Goal: Task Accomplishment & Management: Manage account settings

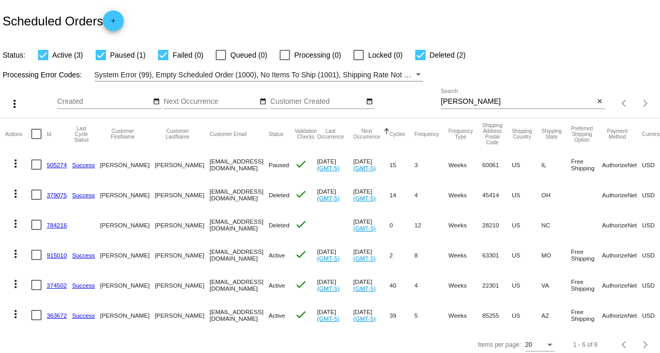
drag, startPoint x: 466, startPoint y: 99, endPoint x: 344, endPoint y: 100, distance: 122.1
click at [349, 100] on div "more_vert Aug Jan Feb Mar [DATE]" at bounding box center [330, 100] width 660 height 37
type input "[PERSON_NAME]"
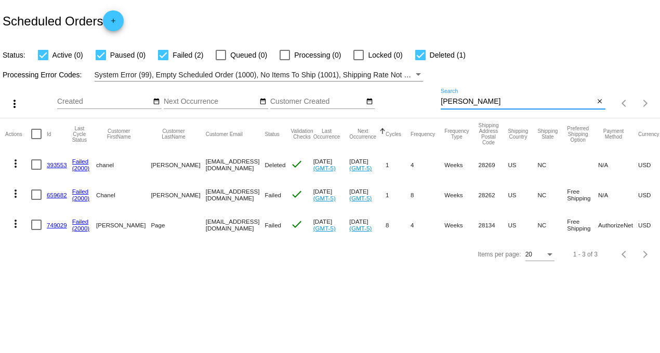
click at [61, 222] on link "749029" at bounding box center [57, 225] width 20 height 7
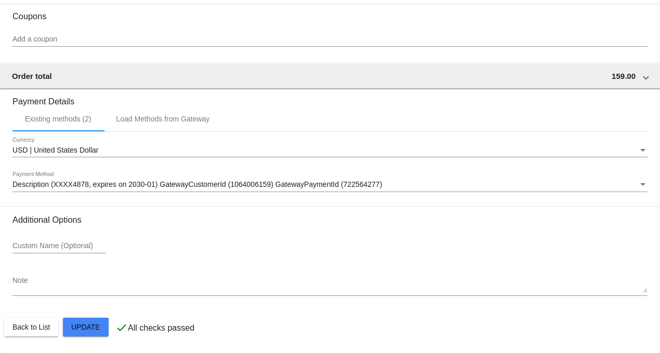
scroll to position [1053, 0]
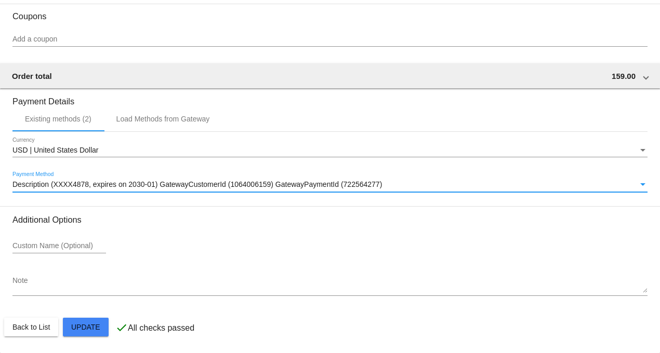
click at [98, 183] on span "Description (XXXX4878, expires on 2030-01) GatewayCustomerId (1064006159) Gatew…" at bounding box center [197, 184] width 370 height 8
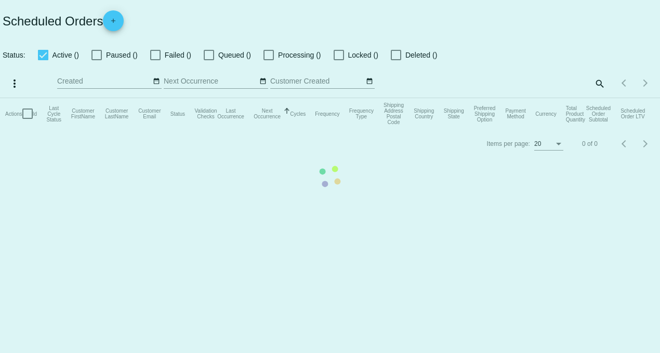
checkbox input "true"
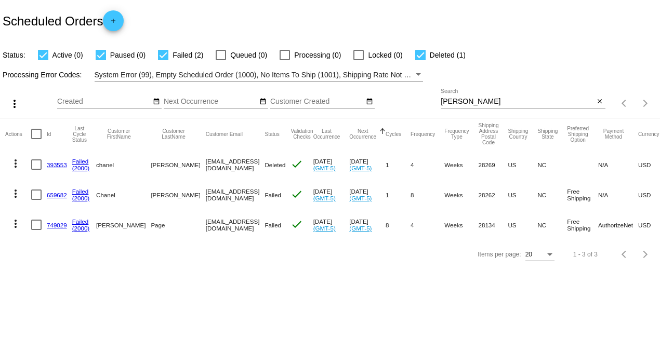
click at [58, 222] on link "749029" at bounding box center [57, 225] width 20 height 7
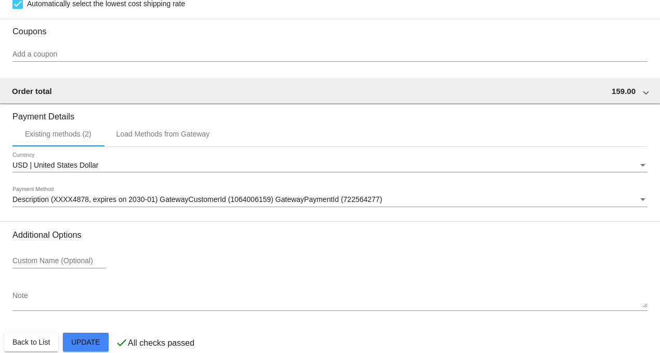
scroll to position [1039, 0]
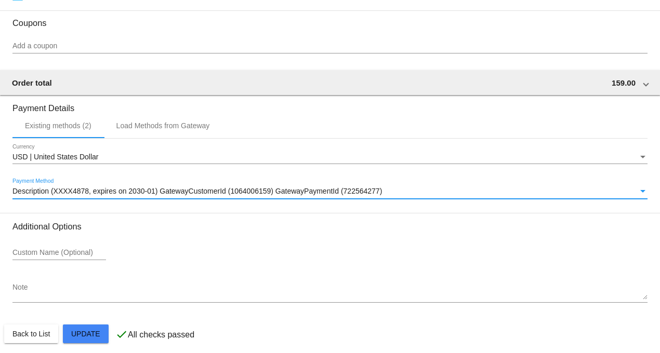
click at [123, 195] on span "Description (XXXX4878, expires on 2030-01) GatewayCustomerId (1064006159) Gatew…" at bounding box center [197, 191] width 370 height 8
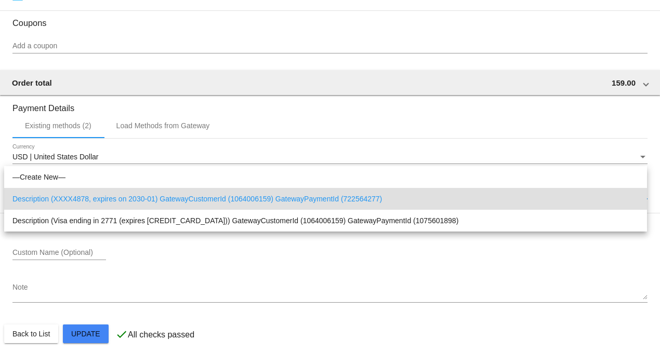
click at [162, 136] on div at bounding box center [330, 176] width 660 height 353
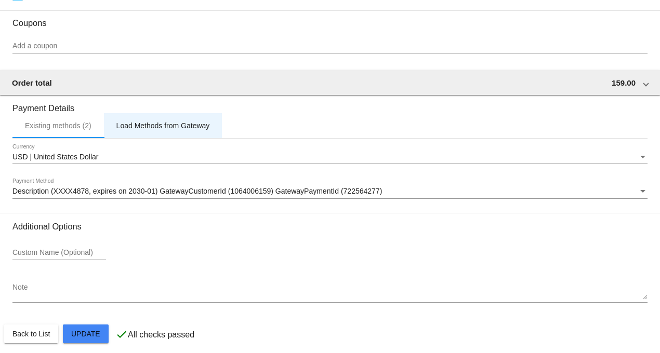
click at [147, 130] on div "Load Methods from Gateway" at bounding box center [163, 126] width 94 height 8
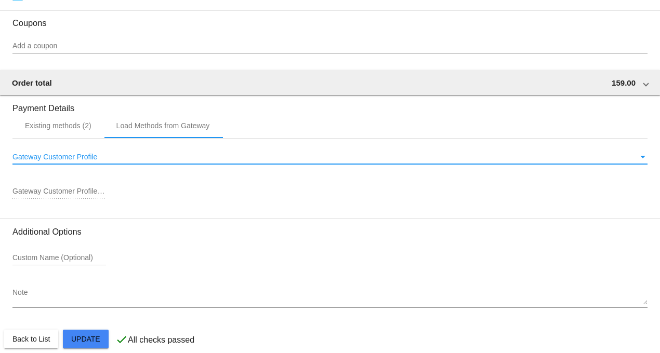
click at [124, 162] on div "Gateway Customer Profile" at bounding box center [325, 157] width 626 height 8
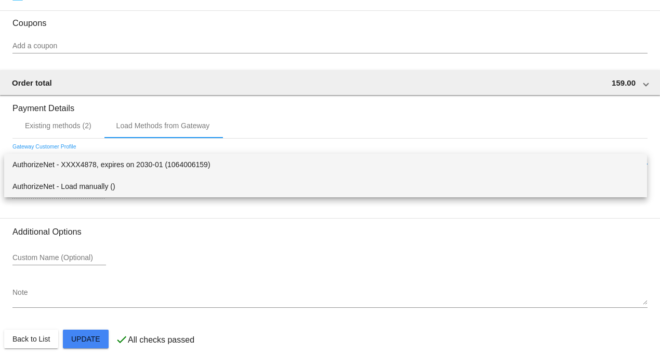
click at [80, 184] on span "AuthorizeNet - Load manually ()" at bounding box center [325, 187] width 626 height 22
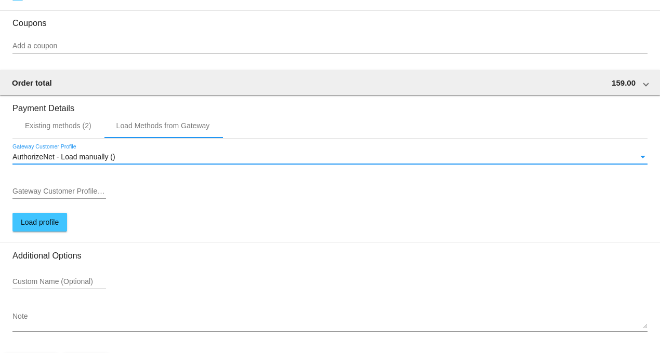
click at [120, 162] on div "AuthorizeNet - Load manually ()" at bounding box center [325, 157] width 626 height 8
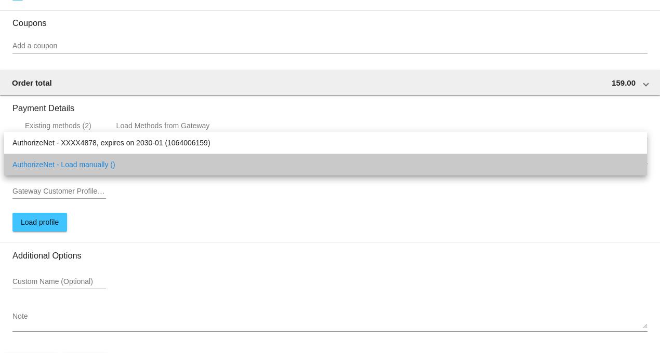
click at [106, 162] on span "AuthorizeNet - Load manually ()" at bounding box center [325, 165] width 626 height 22
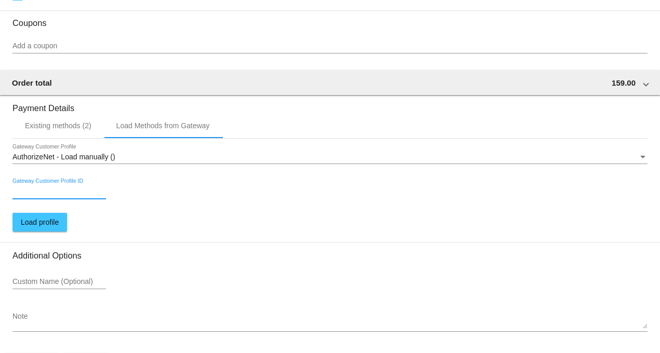
click at [69, 196] on input "Gateway Customer Profile ID" at bounding box center [59, 192] width 94 height 8
paste input "1064006159"
type input "1064006159"
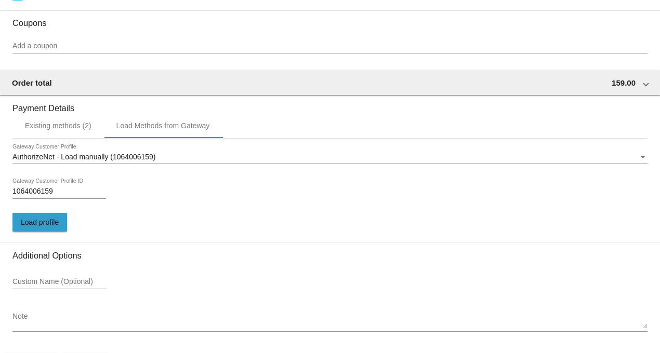
click at [32, 227] on span "Load profile" at bounding box center [40, 222] width 38 height 8
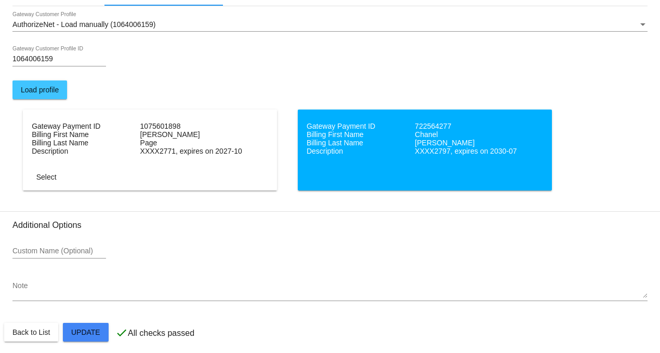
scroll to position [1186, 0]
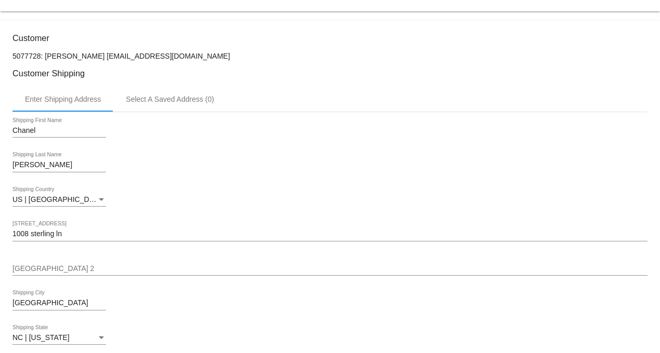
scroll to position [205, 0]
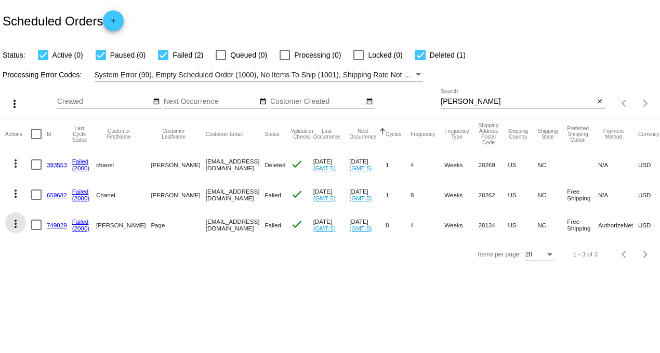
click at [15, 224] on mat-icon "more_vert" at bounding box center [15, 224] width 12 height 12
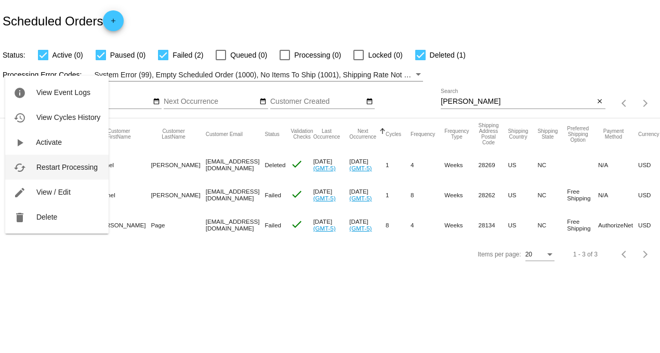
click at [73, 167] on span "Restart Processing" at bounding box center [66, 167] width 61 height 8
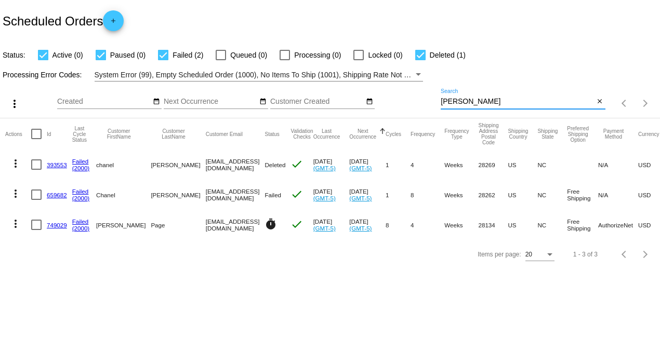
drag, startPoint x: 470, startPoint y: 97, endPoint x: 398, endPoint y: 101, distance: 72.9
click at [398, 101] on div "more_vert Aug Jan Feb Mar [DATE]" at bounding box center [330, 100] width 660 height 37
type input "[PERSON_NAME]"
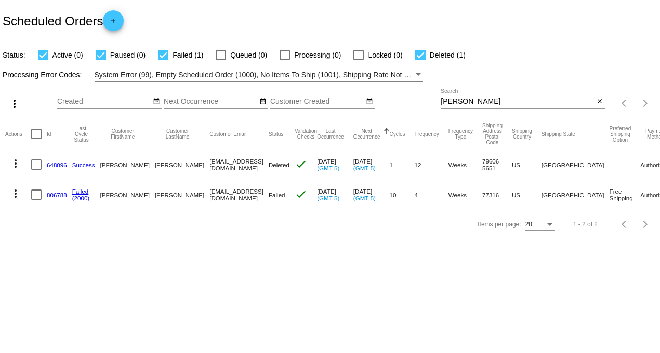
click at [50, 194] on link "806788" at bounding box center [57, 195] width 20 height 7
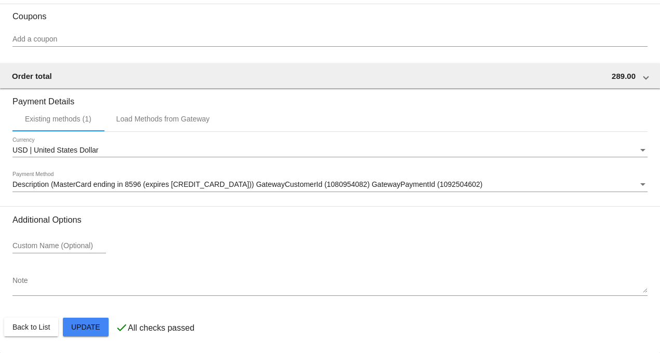
scroll to position [995, 0]
click at [188, 122] on div "Load Methods from Gateway" at bounding box center [163, 119] width 94 height 8
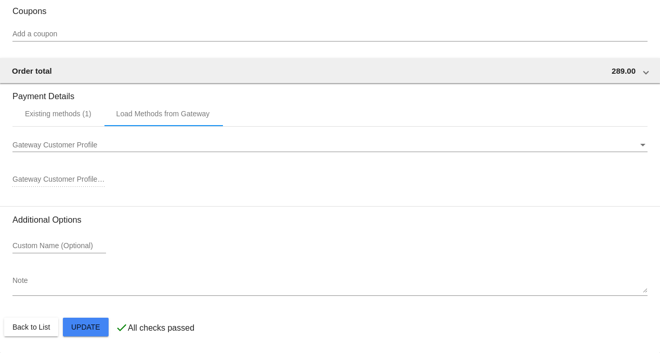
click at [49, 179] on div "Gateway Customer Profile ID" at bounding box center [59, 177] width 94 height 20
click at [58, 195] on div "Gateway Customer Profile ID" at bounding box center [59, 182] width 94 height 30
click at [55, 179] on div "Gateway Customer Profile ID" at bounding box center [59, 177] width 94 height 20
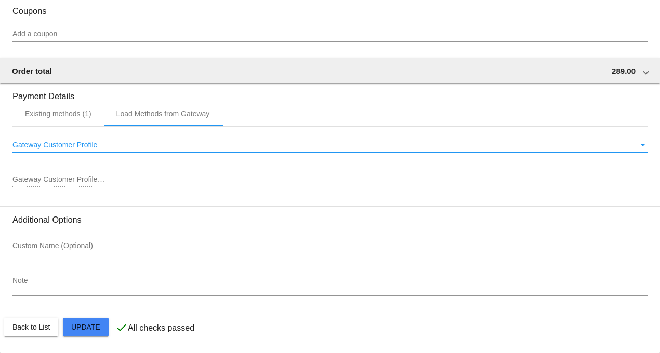
click at [58, 149] on span "Gateway Customer Profile" at bounding box center [54, 145] width 85 height 8
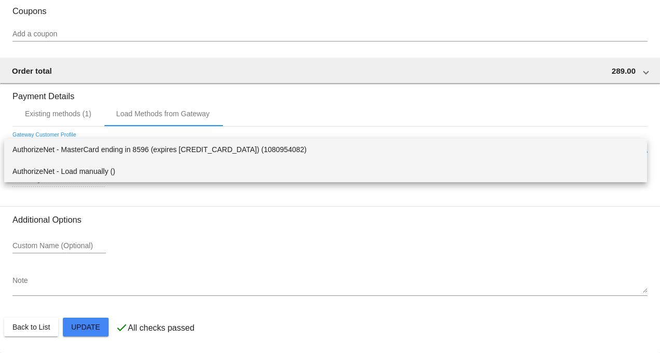
click at [49, 168] on span "AuthorizeNet - Load manually ()" at bounding box center [325, 172] width 626 height 22
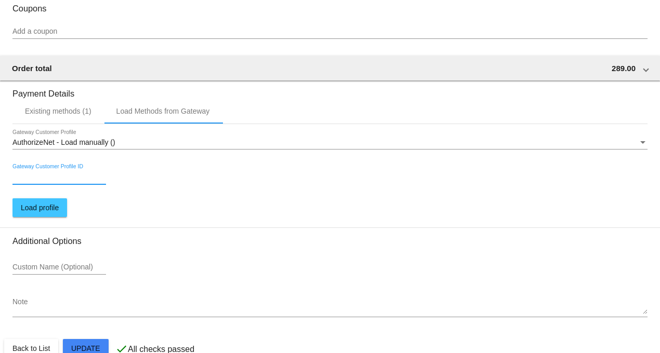
paste input "1080954082"
type input "1080954082"
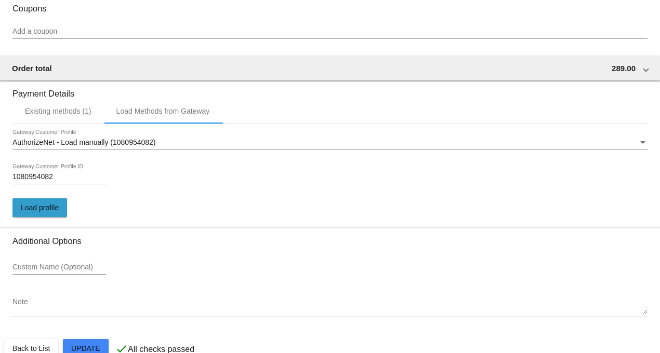
click at [52, 212] on span "Load profile" at bounding box center [40, 208] width 38 height 8
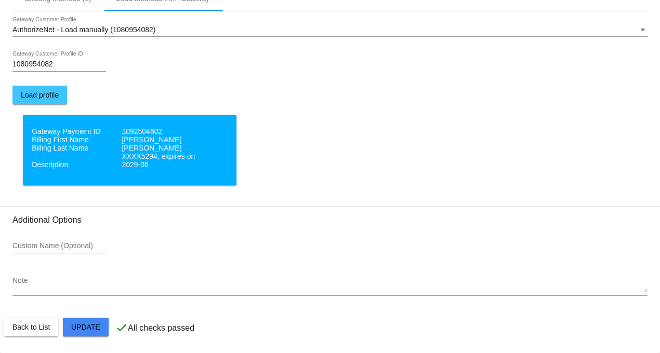
scroll to position [1117, 0]
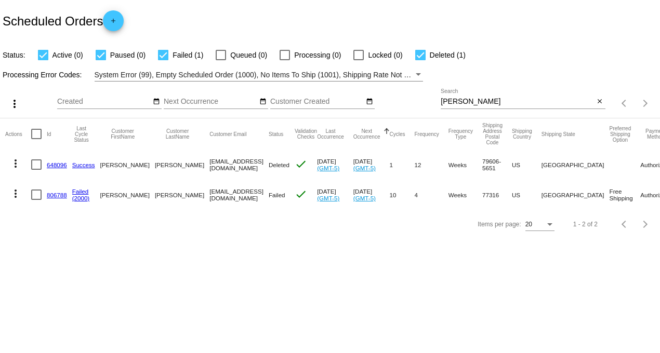
click at [53, 196] on link "806788" at bounding box center [57, 195] width 20 height 7
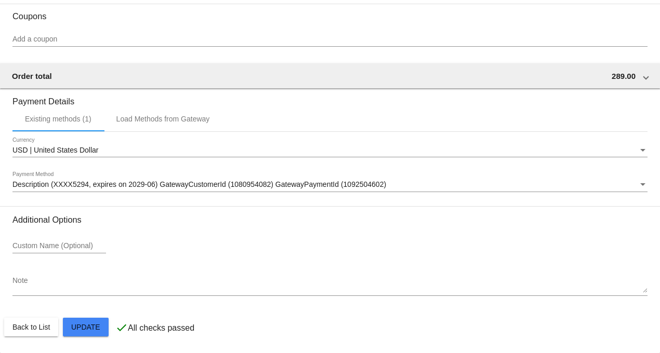
scroll to position [995, 0]
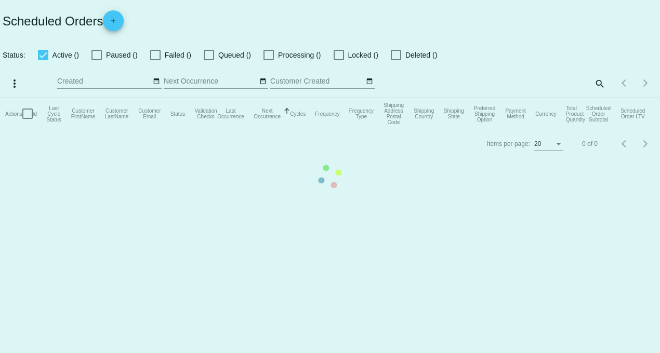
checkbox input "true"
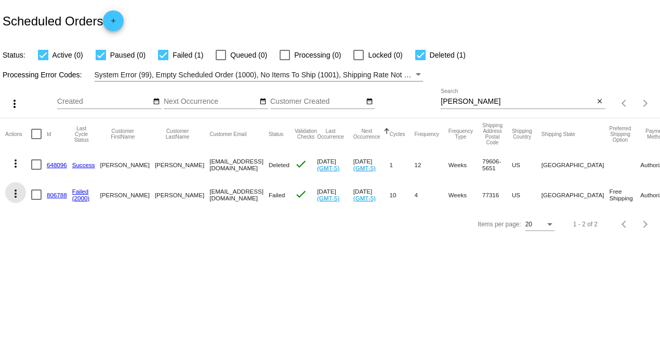
click at [15, 193] on mat-icon "more_vert" at bounding box center [15, 194] width 12 height 12
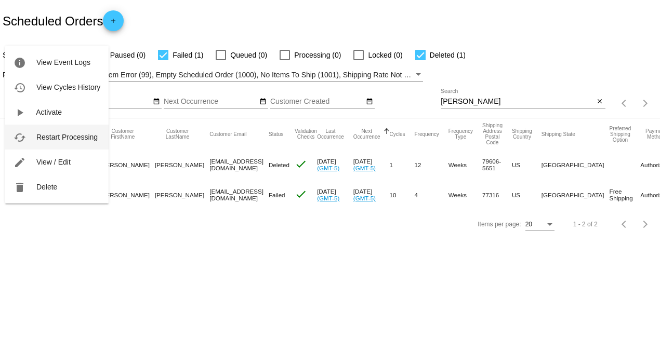
click at [69, 134] on span "Restart Processing" at bounding box center [66, 137] width 61 height 8
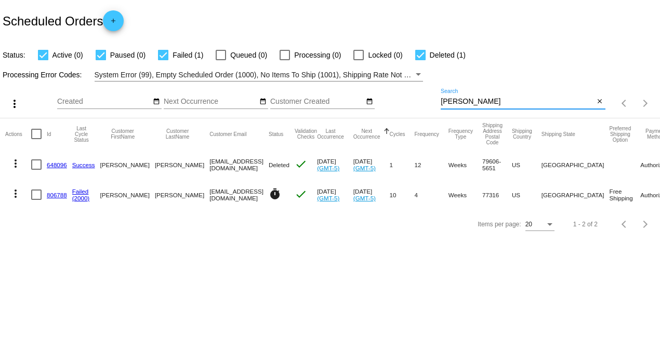
drag, startPoint x: 470, startPoint y: 100, endPoint x: 404, endPoint y: 106, distance: 66.3
click at [408, 96] on div "more_vert Aug Jan Feb Mar [DATE]" at bounding box center [330, 100] width 660 height 37
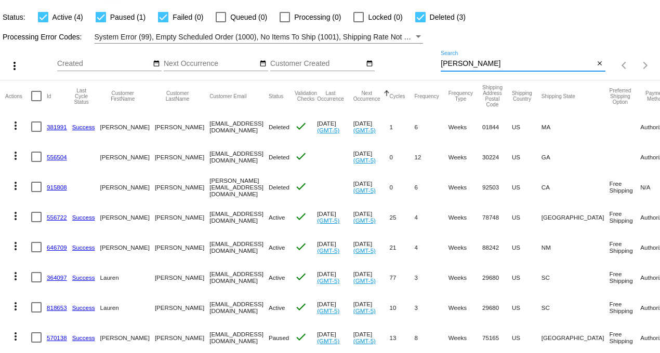
scroll to position [75, 0]
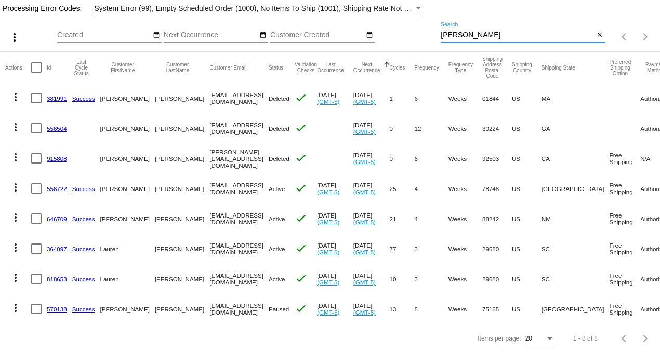
type input "[PERSON_NAME]"
click at [58, 216] on link "646709" at bounding box center [57, 219] width 20 height 7
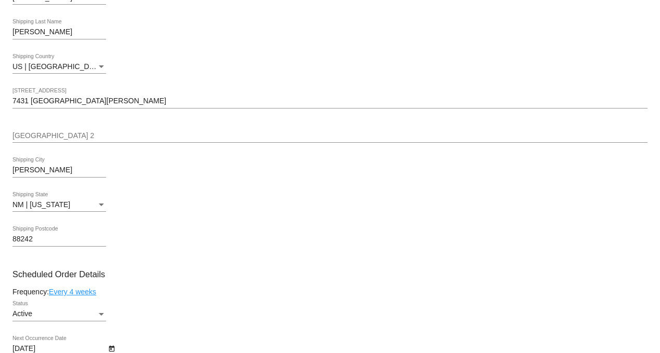
scroll to position [462, 0]
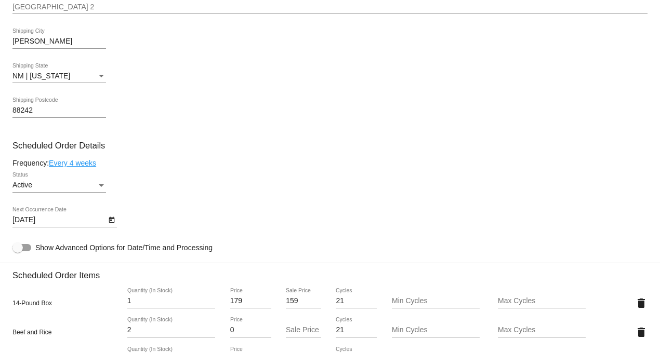
click at [110, 223] on icon "Open calendar" at bounding box center [112, 220] width 6 height 6
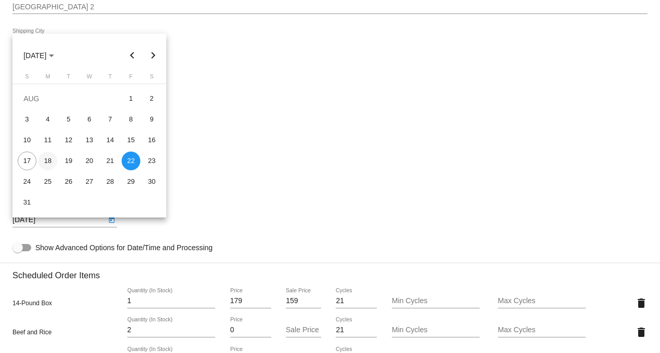
click at [47, 159] on div "18" at bounding box center [47, 161] width 19 height 19
type input "[DATE]"
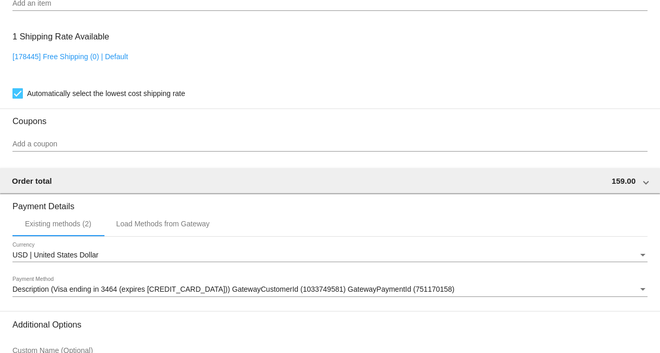
scroll to position [1090, 0]
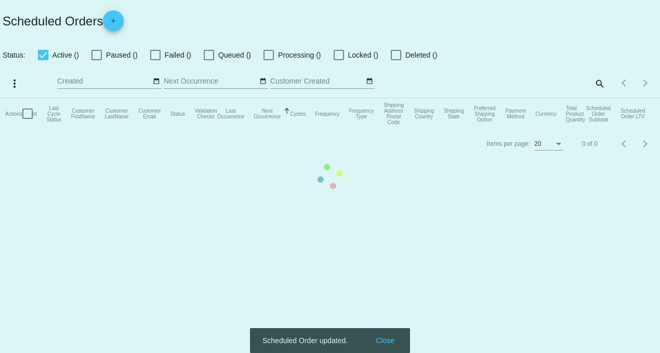
checkbox input "true"
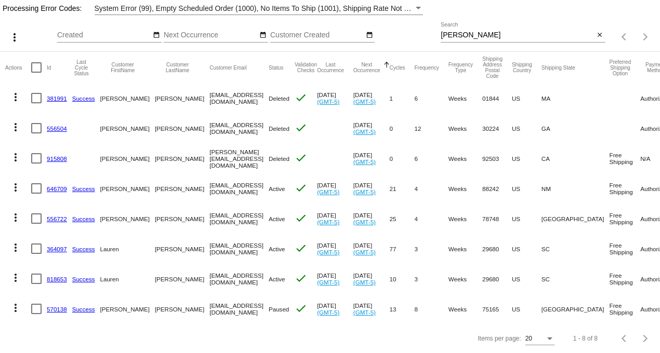
scroll to position [75, 0]
click at [16, 181] on mat-icon "more_vert" at bounding box center [15, 187] width 12 height 12
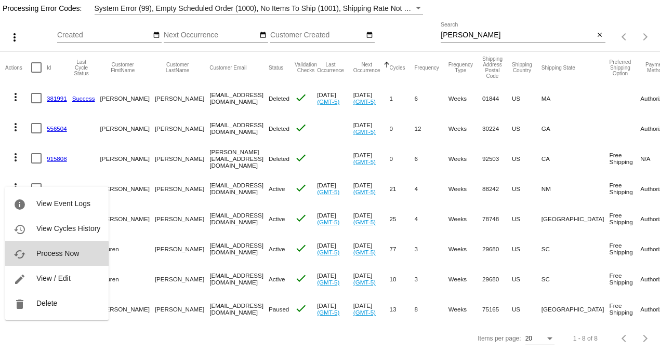
click at [48, 257] on button "cached Process Now" at bounding box center [56, 253] width 103 height 25
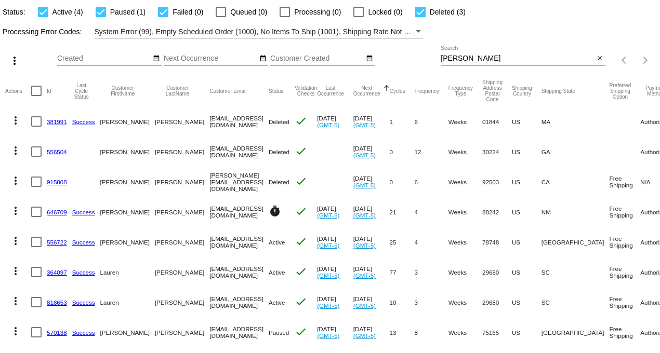
scroll to position [0, 0]
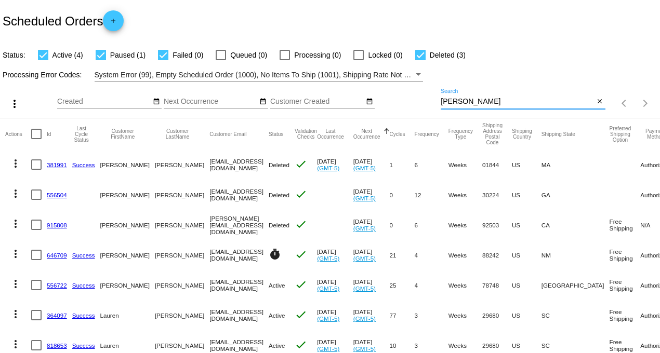
drag, startPoint x: 458, startPoint y: 99, endPoint x: 392, endPoint y: 90, distance: 67.1
click at [393, 91] on div "more_vert Aug Jan Feb Mar [DATE]" at bounding box center [330, 100] width 660 height 37
type input "august"
